Goal: Information Seeking & Learning: Learn about a topic

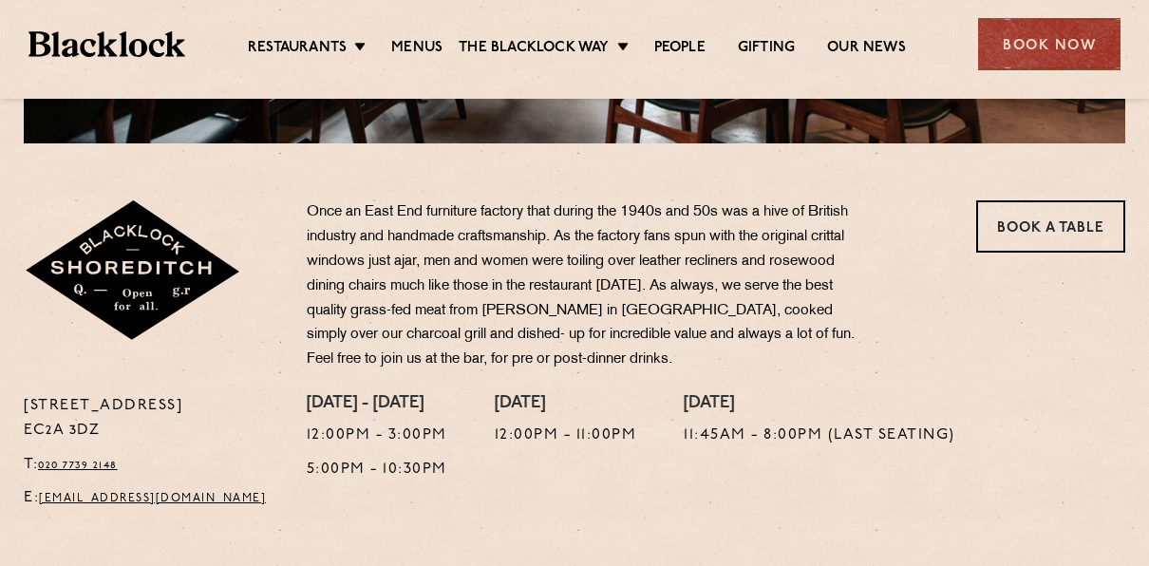
scroll to position [570, 0]
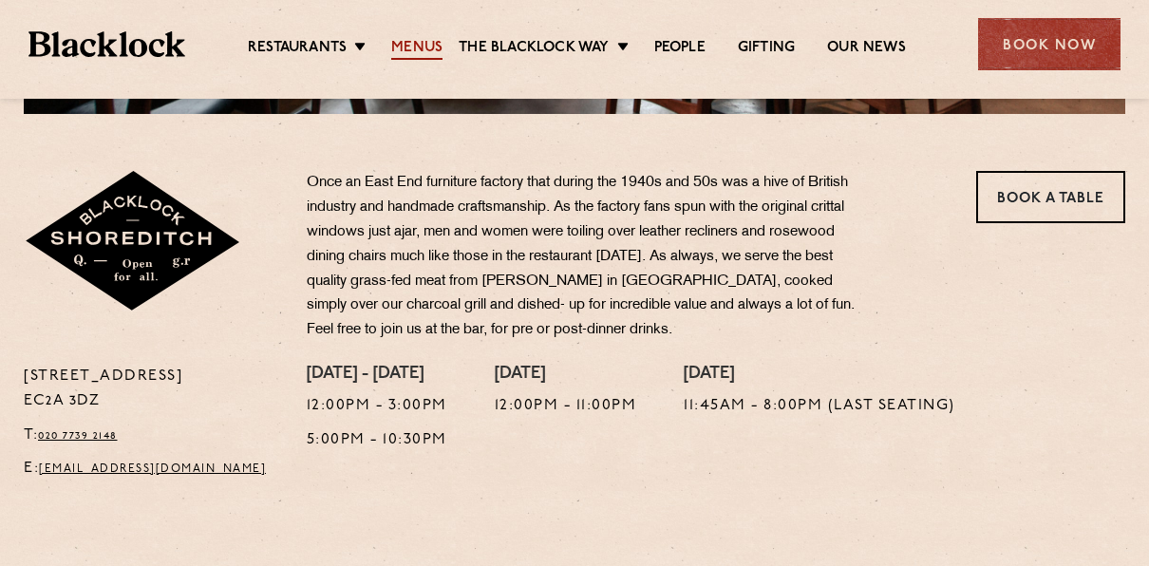
click at [403, 46] on link "Menus" at bounding box center [416, 49] width 51 height 21
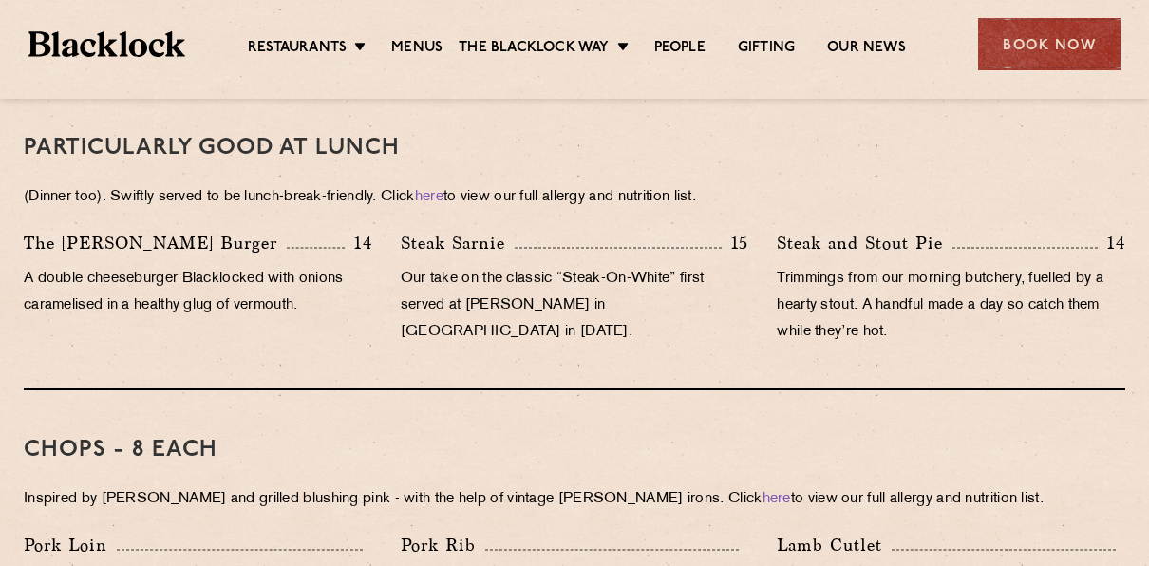
scroll to position [1234, 0]
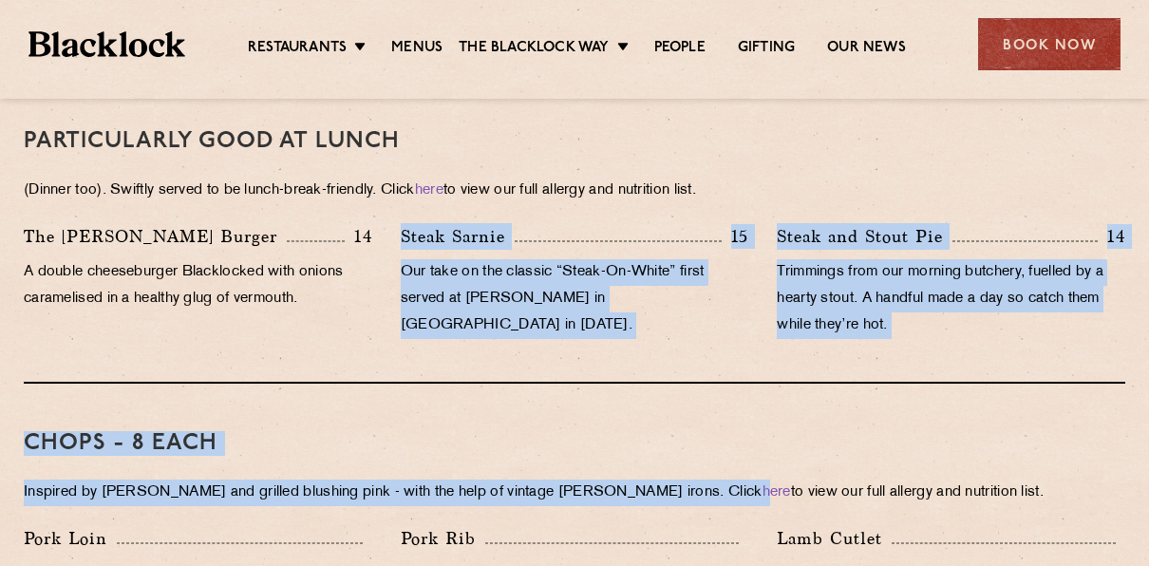
drag, startPoint x: 378, startPoint y: 273, endPoint x: 665, endPoint y: 447, distance: 336.0
drag, startPoint x: 665, startPoint y: 447, endPoint x: 495, endPoint y: 380, distance: 182.8
click at [495, 383] on div "Chops - 8 each Inspired by [PERSON_NAME] and grilled blushing pink - with the h…" at bounding box center [574, 507] width 1101 height 249
click at [502, 383] on div "Chops - 8 each Inspired by [PERSON_NAME] and grilled blushing pink - with the h…" at bounding box center [574, 507] width 1101 height 249
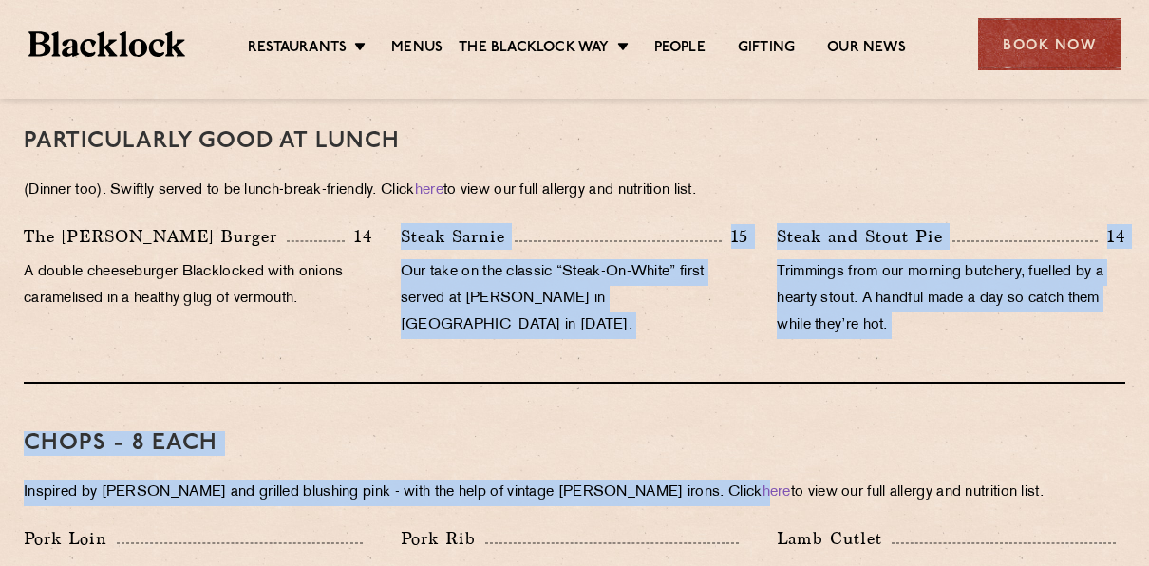
click at [521, 259] on p "Our take on the classic “Steak-On-White” first served at [PERSON_NAME] in [GEOG…" at bounding box center [575, 299] width 348 height 80
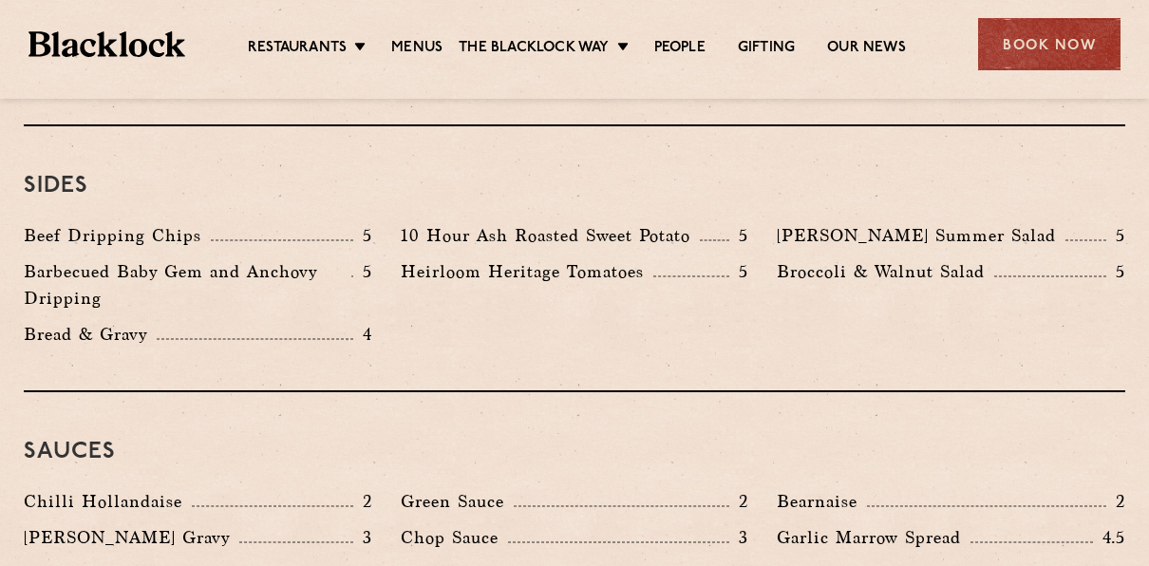
scroll to position [2848, 0]
